Goal: Information Seeking & Learning: Find specific fact

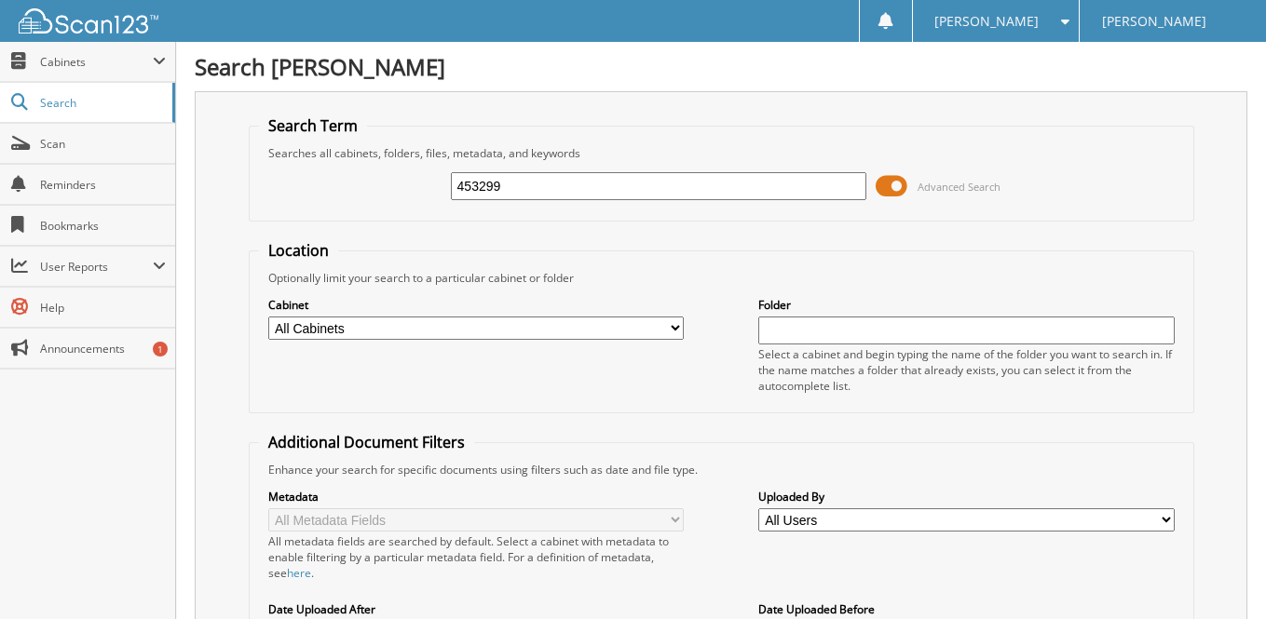
type input "453299"
click at [221, 400] on div "Search Term Searches all cabinets, folders, files, metadata, and keywords 45329…" at bounding box center [721, 455] width 1053 height 729
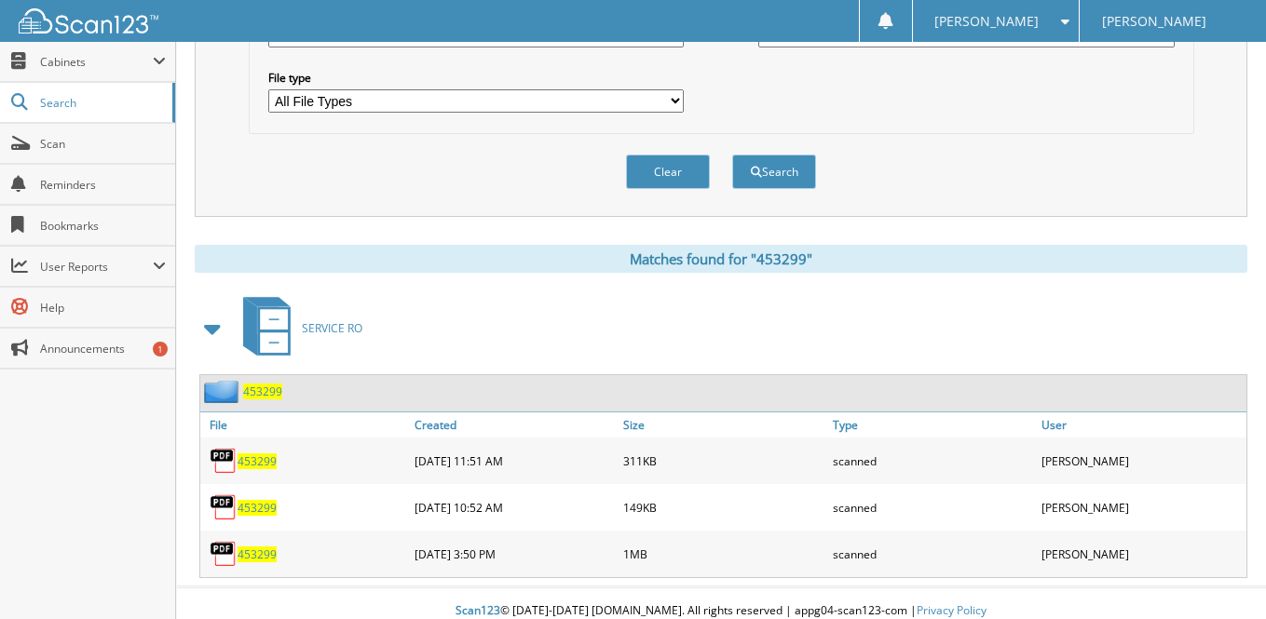
scroll to position [604, 0]
click at [256, 500] on span "453299" at bounding box center [257, 508] width 39 height 16
click at [256, 454] on span "453299" at bounding box center [257, 462] width 39 height 16
